Goal: Transaction & Acquisition: Book appointment/travel/reservation

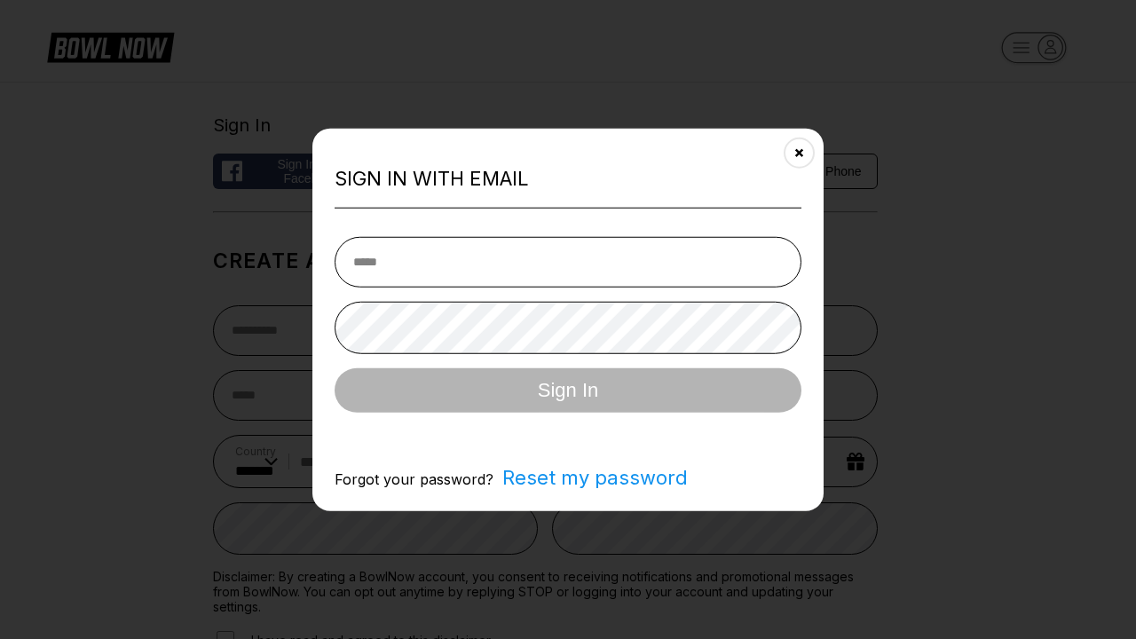
select select "**"
type input "**********"
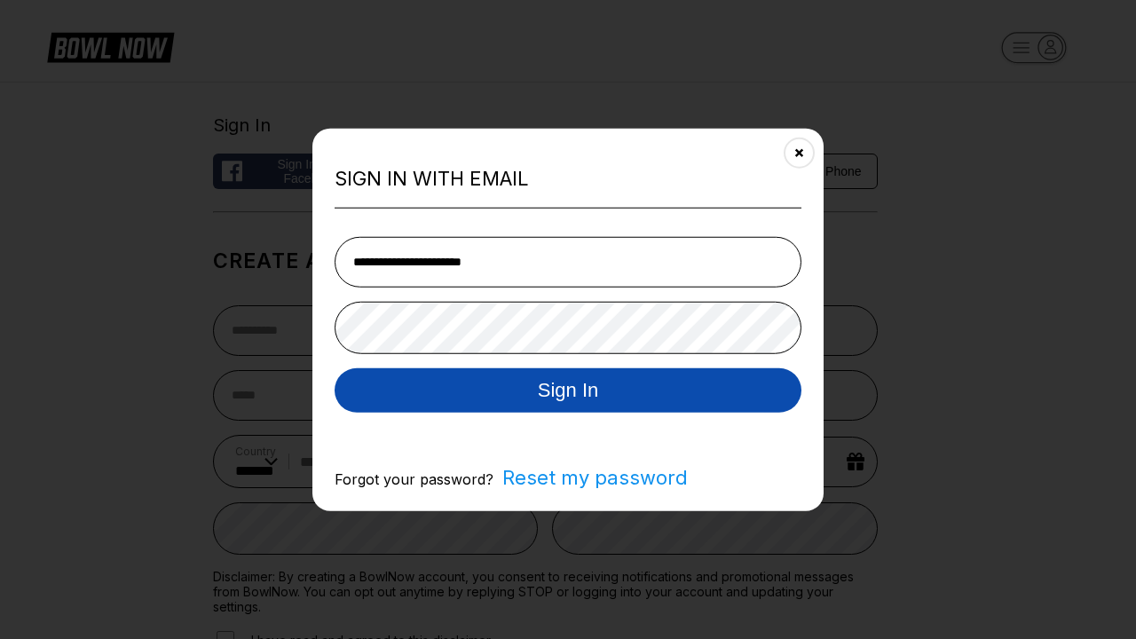
click at [568, 391] on button "Sign In" at bounding box center [567, 389] width 467 height 44
